Goal: Task Accomplishment & Management: Manage account settings

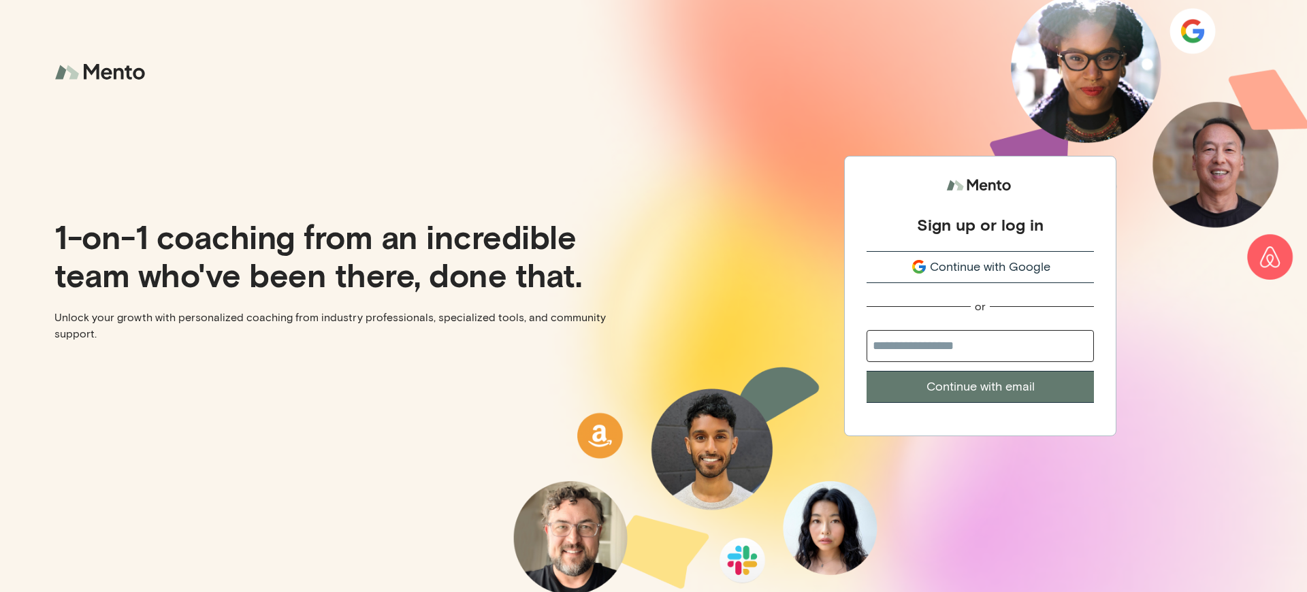
click at [980, 224] on div "Sign up or log in" at bounding box center [980, 224] width 127 height 20
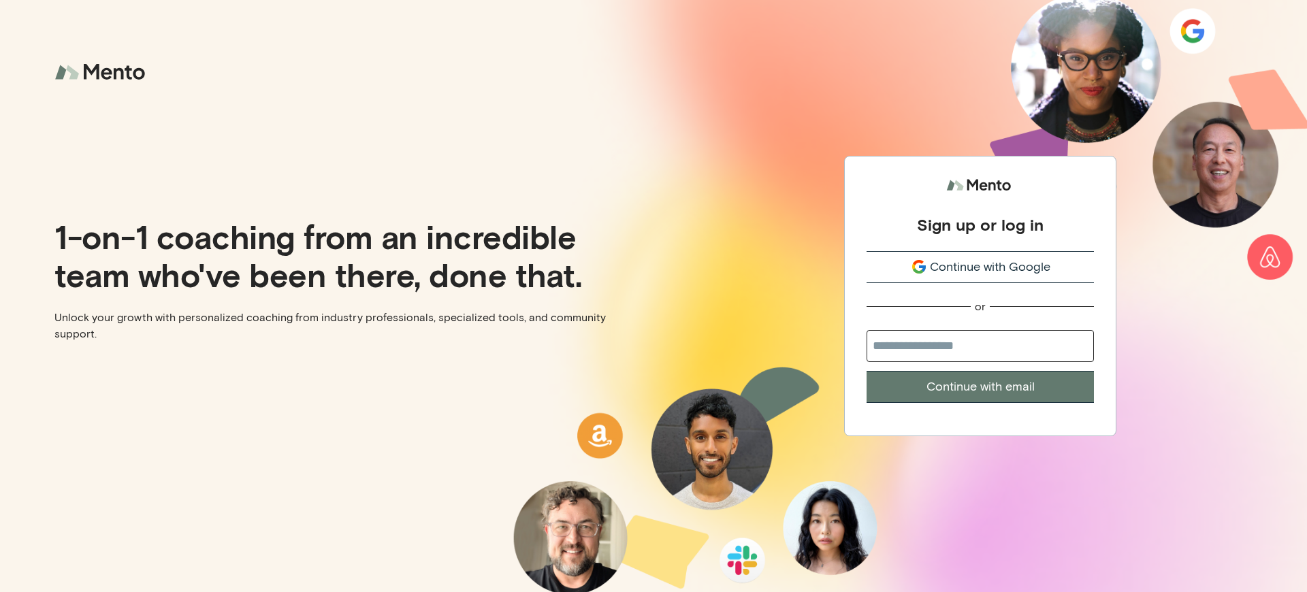
click at [980, 224] on div "Sign up or log in" at bounding box center [980, 224] width 127 height 20
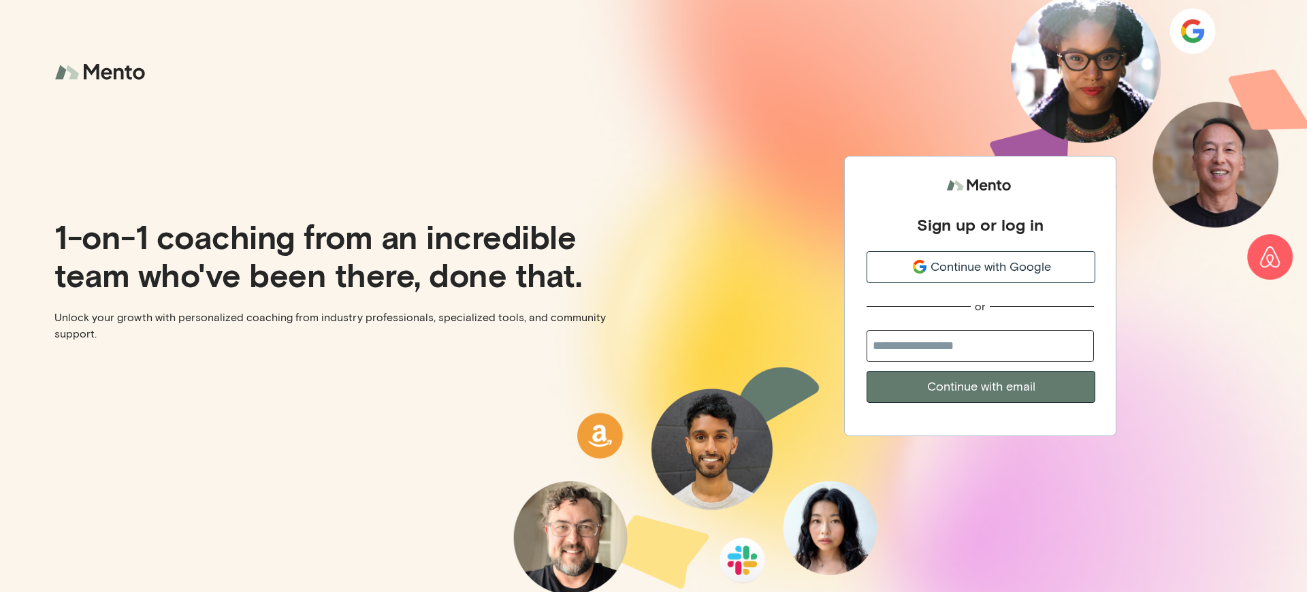
click at [980, 224] on div "Sign up or log in" at bounding box center [980, 224] width 127 height 20
